Goal: Information Seeking & Learning: Learn about a topic

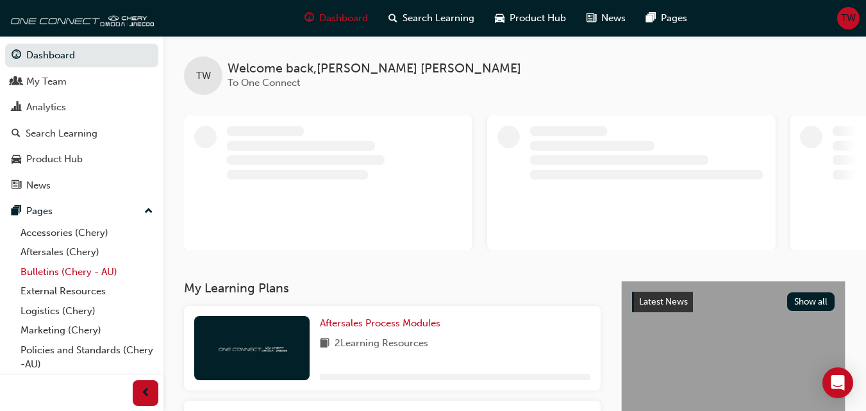
click at [73, 276] on link "Bulletins (Chery - AU)" at bounding box center [86, 272] width 143 height 20
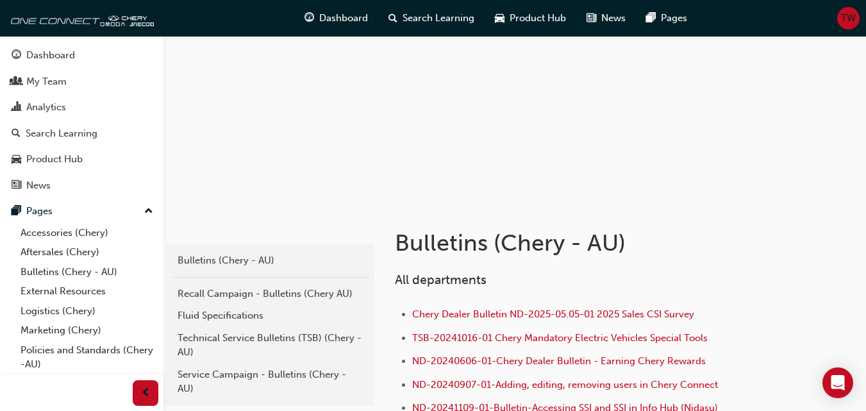
scroll to position [128, 0]
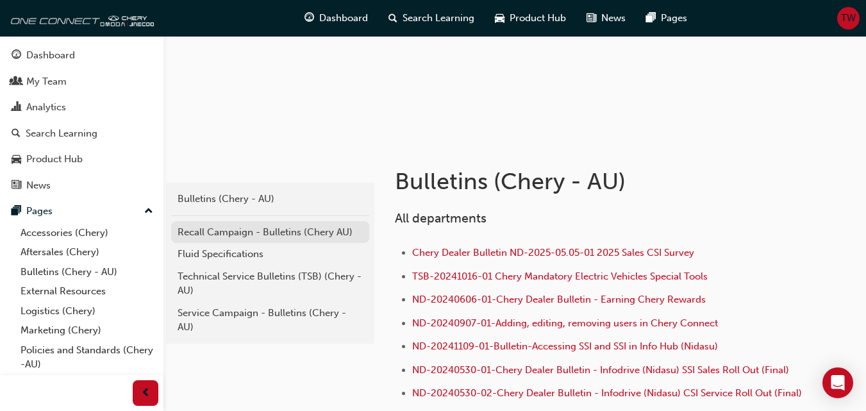
click at [274, 228] on div "Recall Campaign - Bulletins (Chery AU)" at bounding box center [270, 232] width 185 height 15
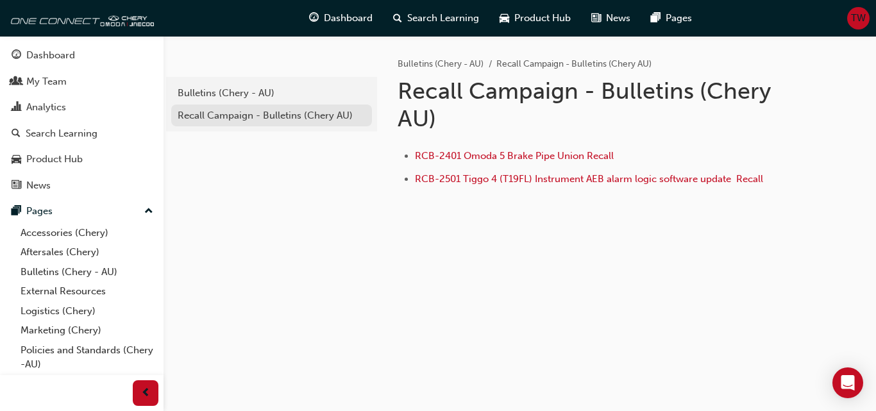
click at [274, 110] on div "Recall Campaign - Bulletins (Chery AU)" at bounding box center [272, 115] width 188 height 15
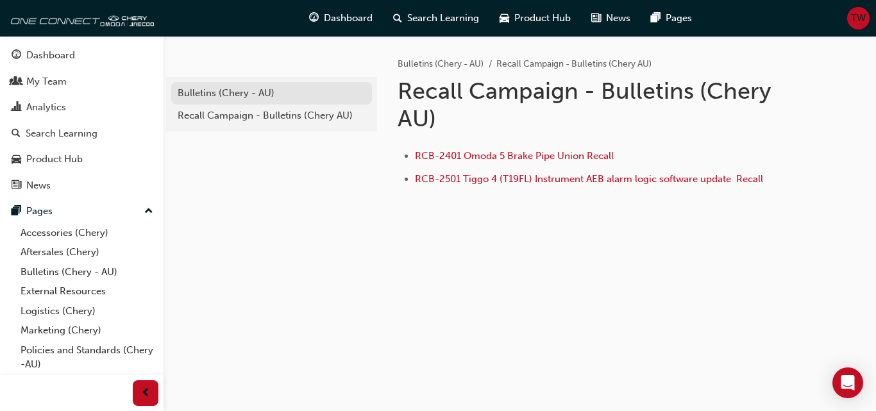
click at [255, 89] on div "Bulletins (Chery - AU)" at bounding box center [272, 93] width 188 height 15
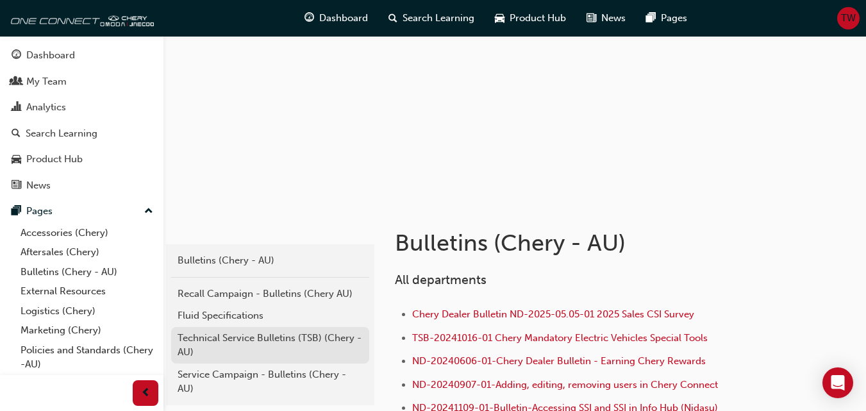
scroll to position [128, 0]
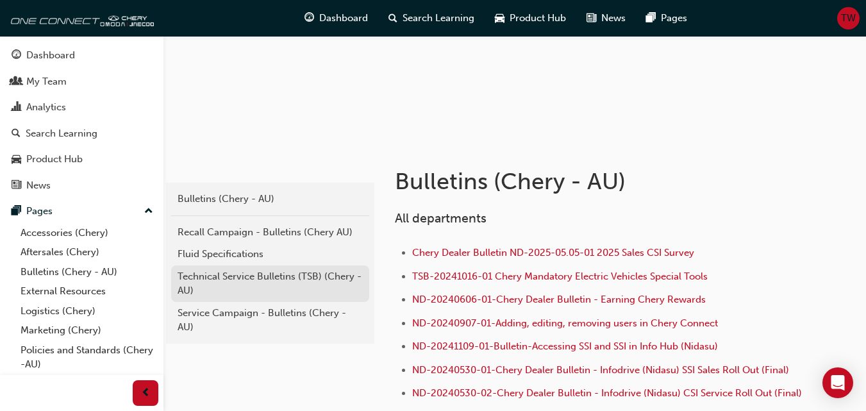
click at [255, 283] on div "Technical Service Bulletins (TSB) (Chery - AU)" at bounding box center [270, 283] width 185 height 29
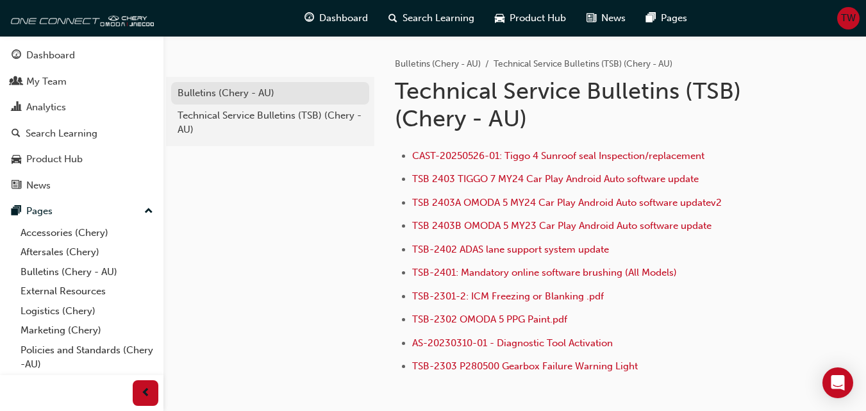
click at [228, 85] on link "Bulletins (Chery - AU)" at bounding box center [270, 93] width 198 height 22
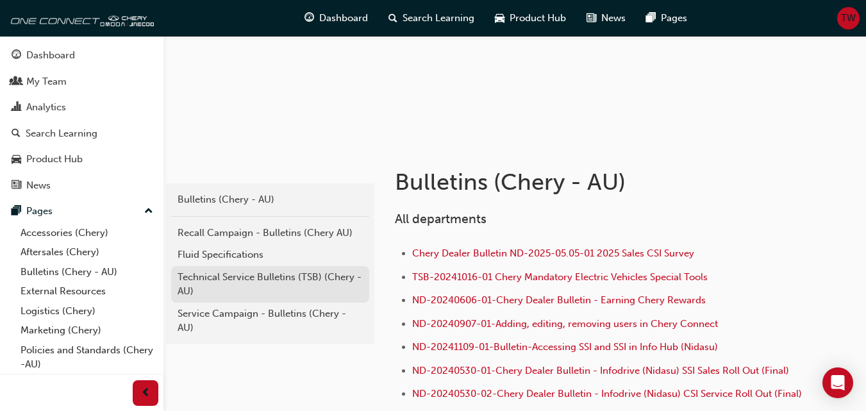
scroll to position [128, 0]
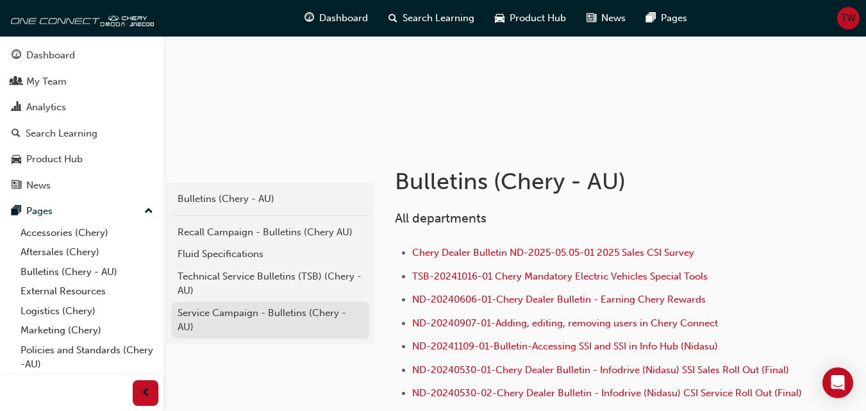
click at [250, 316] on div "Service Campaign - Bulletins (Chery - AU)" at bounding box center [270, 320] width 185 height 29
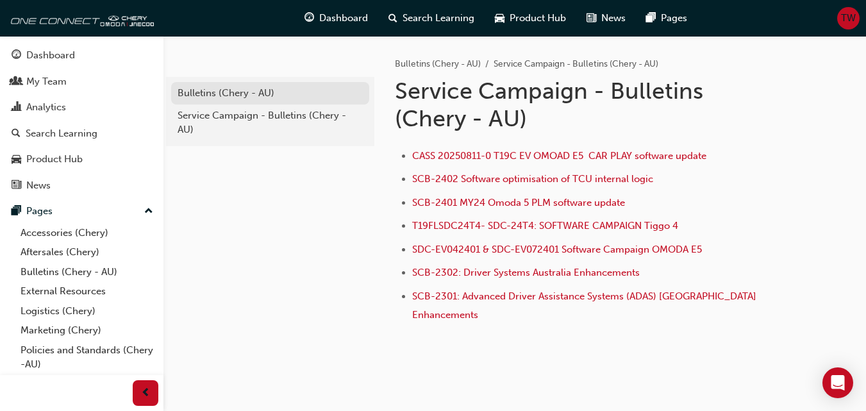
click at [253, 96] on div "Bulletins (Chery - AU)" at bounding box center [270, 93] width 185 height 15
